Goal: Task Accomplishment & Management: Complete application form

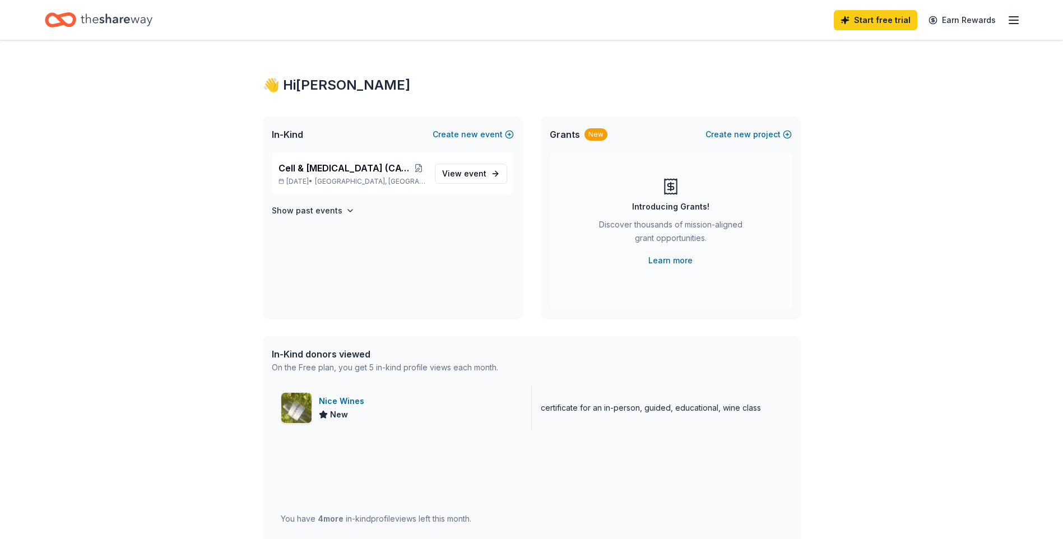
click at [340, 400] on div "Nice Wines" at bounding box center [344, 400] width 50 height 13
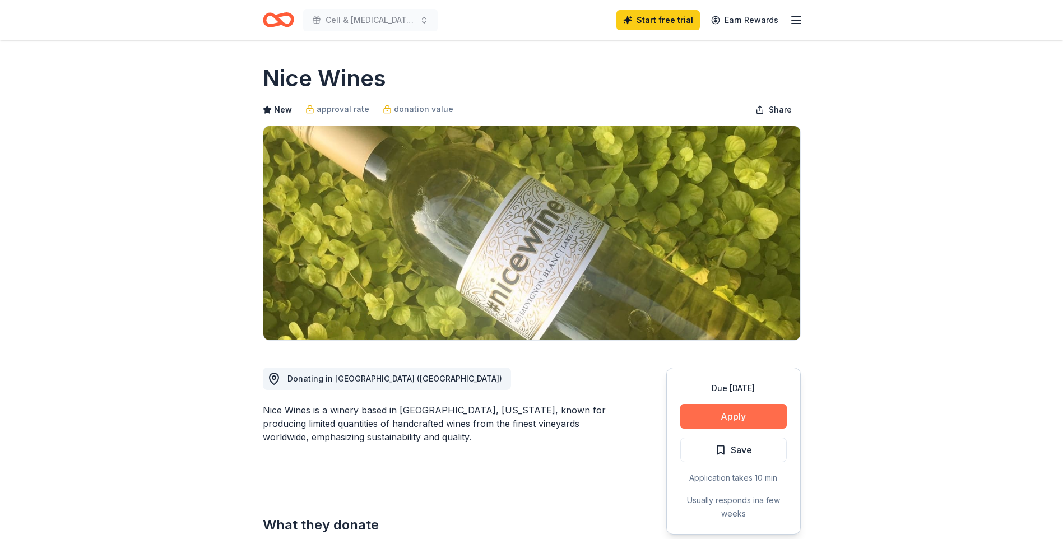
click at [736, 420] on button "Apply" at bounding box center [733, 416] width 106 height 25
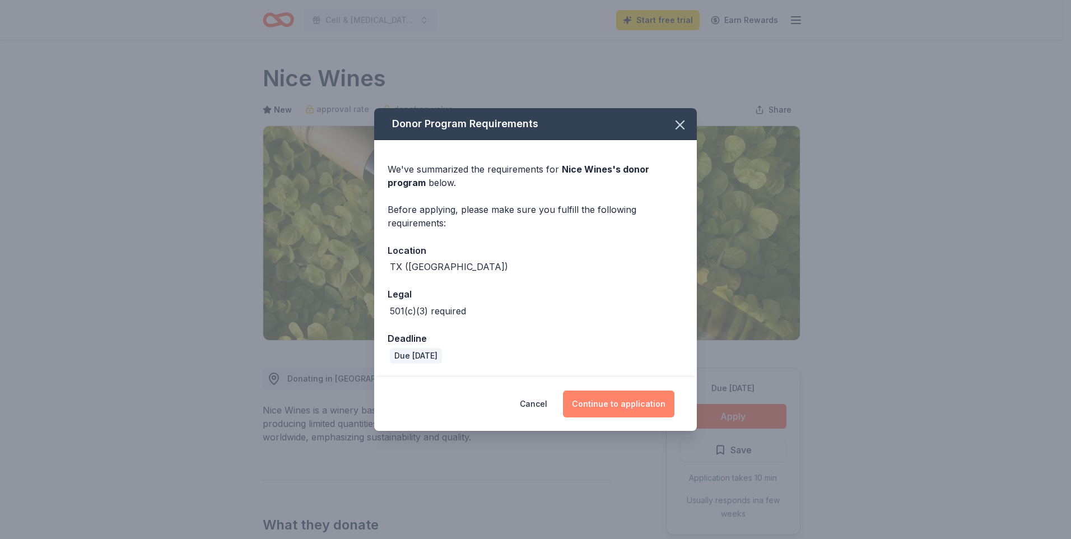
click at [628, 411] on button "Continue to application" at bounding box center [618, 403] width 111 height 27
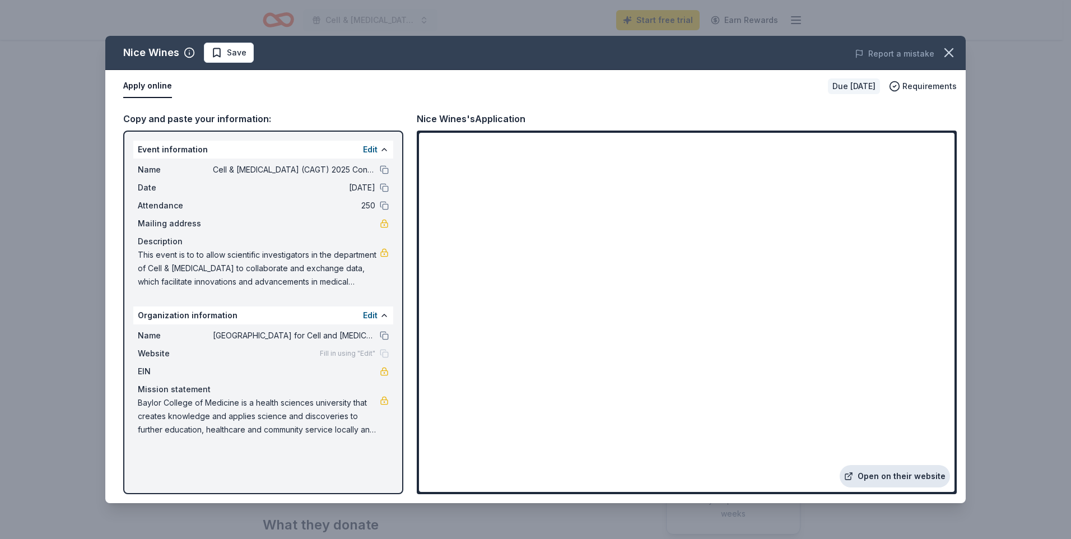
click at [901, 481] on link "Open on their website" at bounding box center [895, 476] width 110 height 22
